Goal: Information Seeking & Learning: Learn about a topic

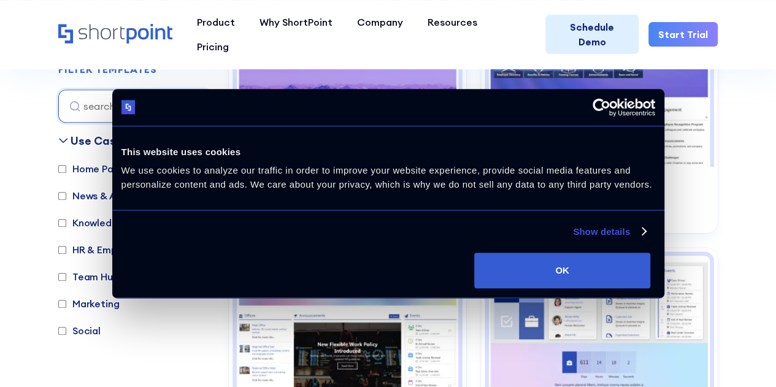
scroll to position [314, 0]
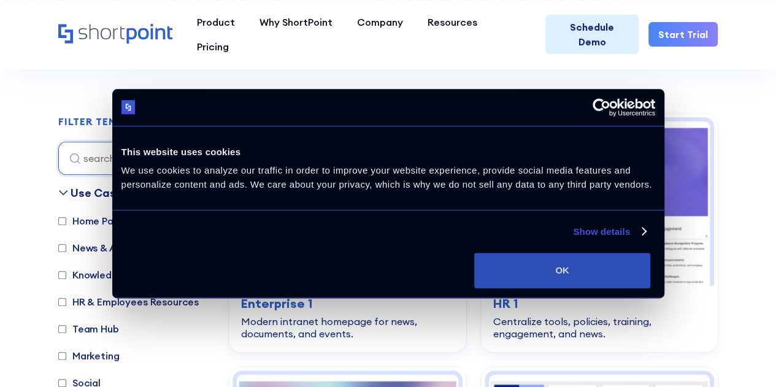
click at [613, 288] on button "OK" at bounding box center [562, 271] width 176 height 36
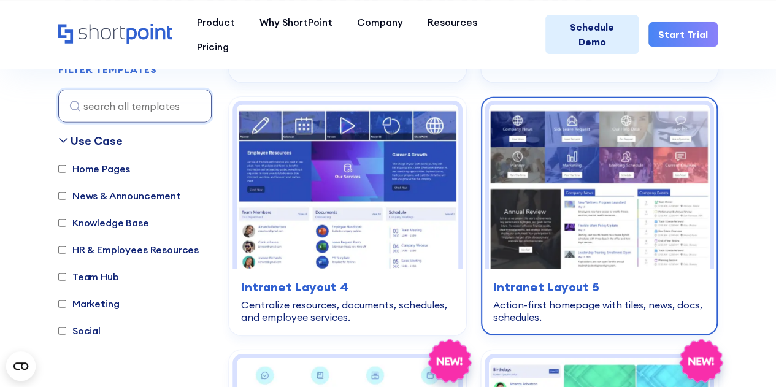
scroll to position [1595, 0]
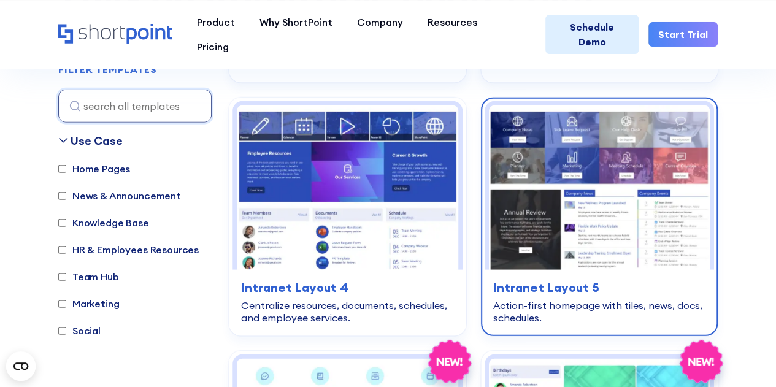
click at [553, 178] on img at bounding box center [599, 187] width 221 height 164
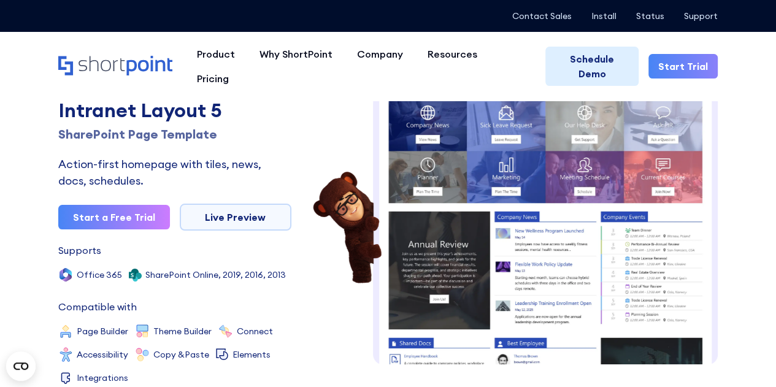
scroll to position [21, 0]
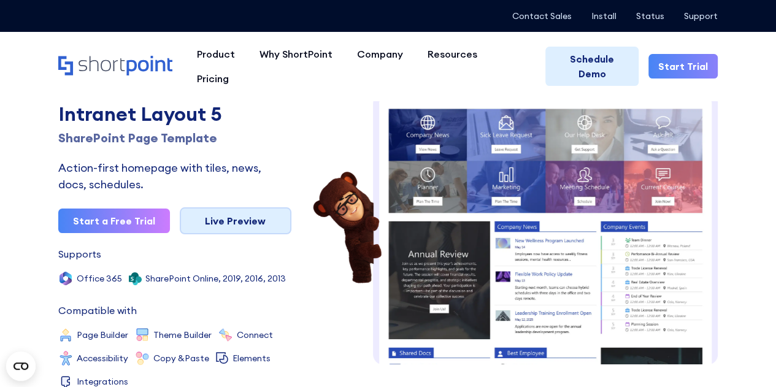
click at [220, 226] on link "Live Preview" at bounding box center [236, 220] width 112 height 27
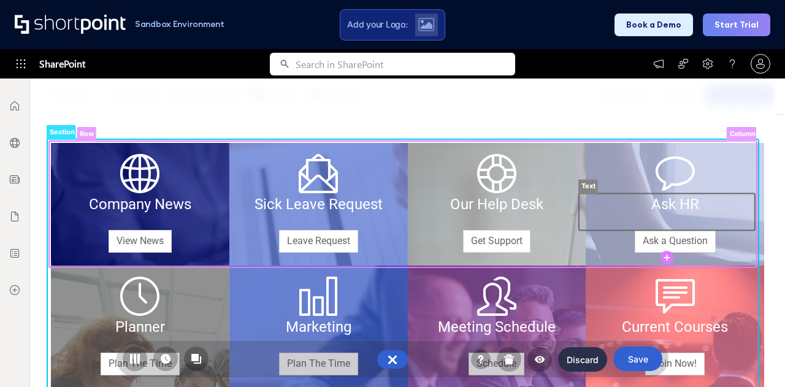
scroll to position [86, 0]
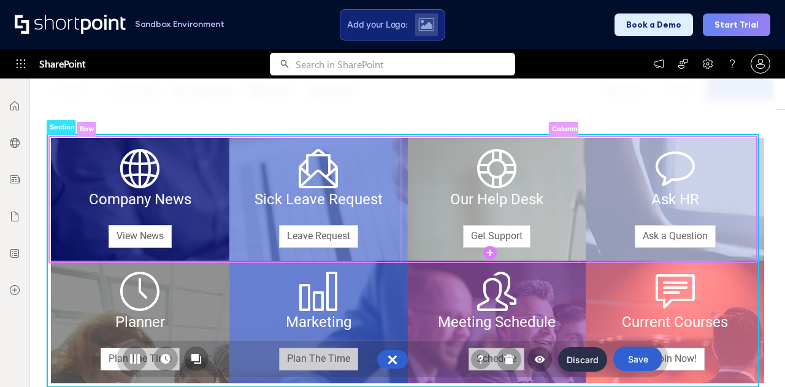
drag, startPoint x: 400, startPoint y: 153, endPoint x: 446, endPoint y: 154, distance: 46.0
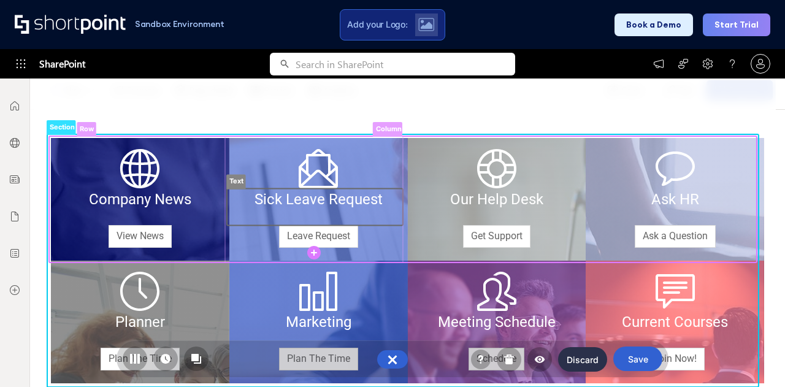
drag, startPoint x: 402, startPoint y: 211, endPoint x: 386, endPoint y: 205, distance: 16.9
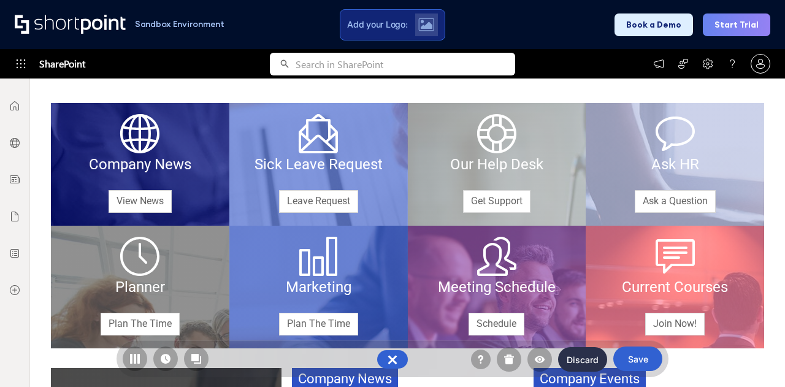
scroll to position [0, 0]
